Goal: Transaction & Acquisition: Download file/media

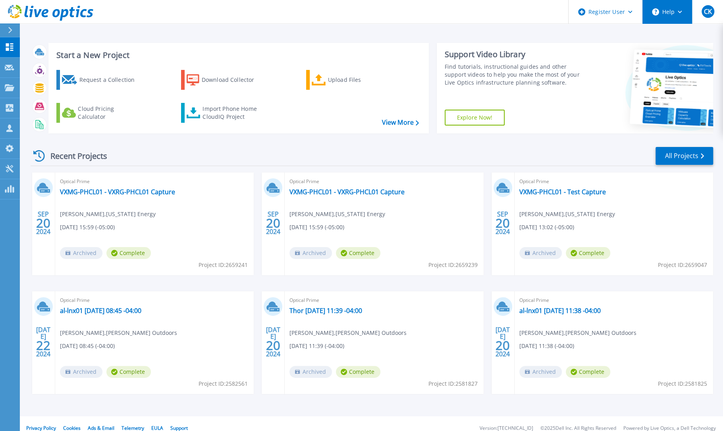
click at [678, 14] on button "Help" at bounding box center [668, 12] width 50 height 24
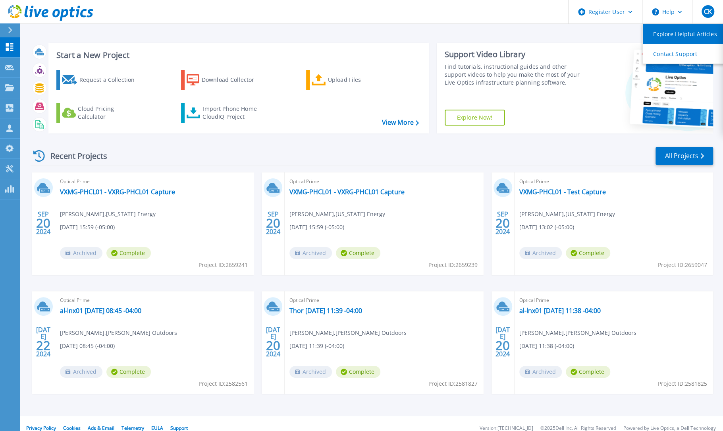
click at [679, 34] on link "Explore Helpful Articles" at bounding box center [687, 33] width 89 height 19
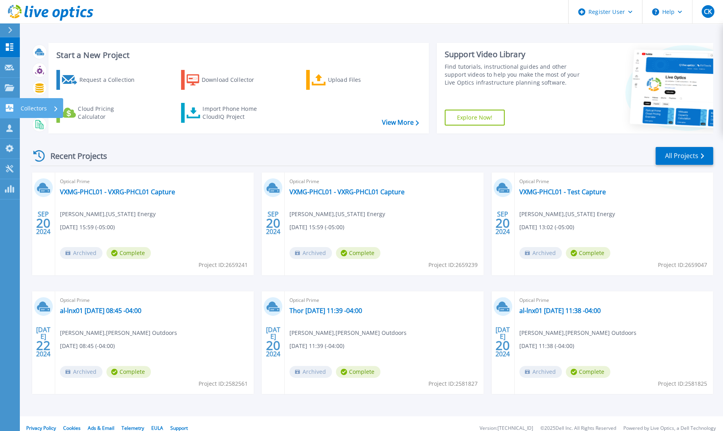
click at [26, 104] on p "Collectors" at bounding box center [34, 108] width 26 height 21
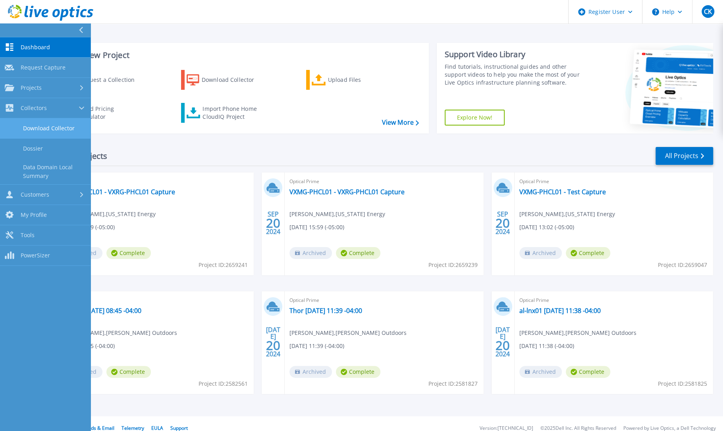
click at [54, 126] on link "Download Collector" at bounding box center [45, 128] width 91 height 20
